Goal: Find specific page/section: Find specific page/section

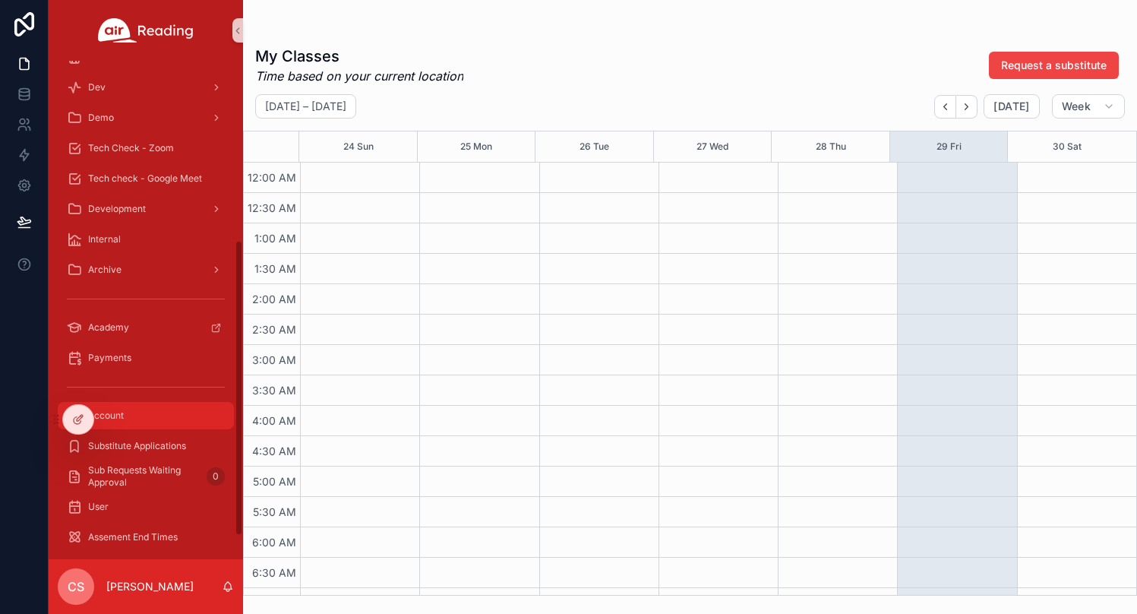
scroll to position [274, 0]
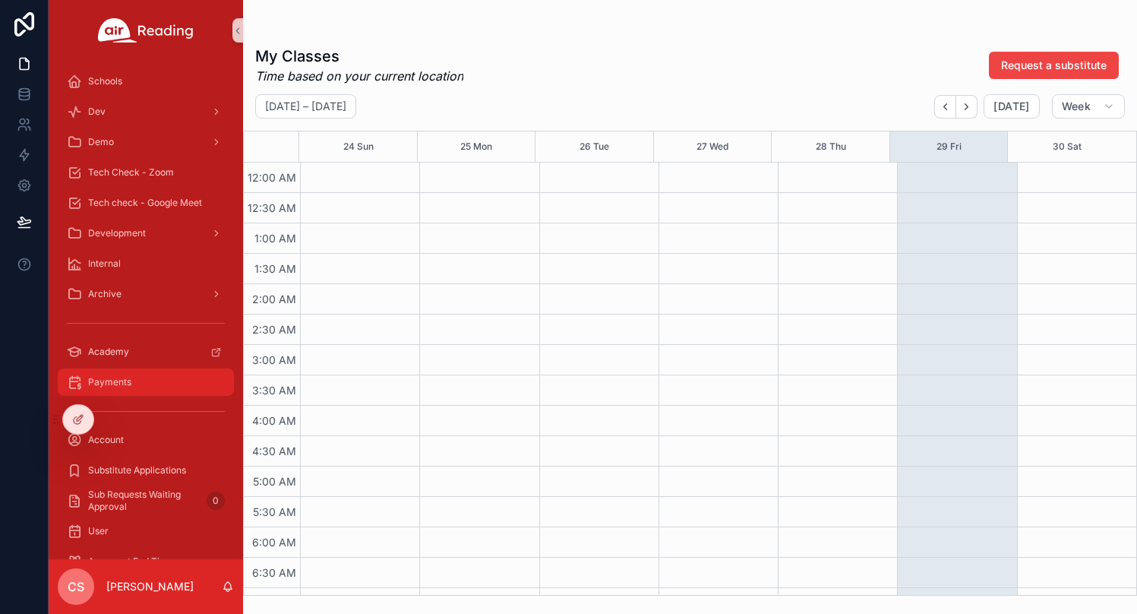
click at [121, 386] on span "Payments" at bounding box center [109, 382] width 43 height 12
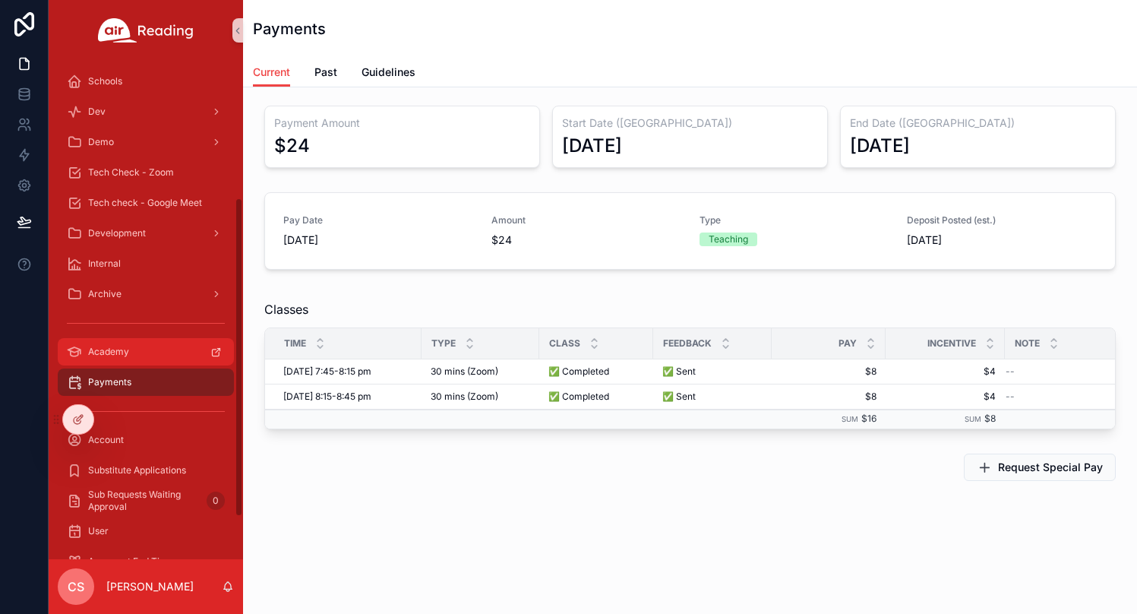
click at [125, 349] on span "Academy" at bounding box center [108, 352] width 41 height 12
